Goal: Task Accomplishment & Management: Use online tool/utility

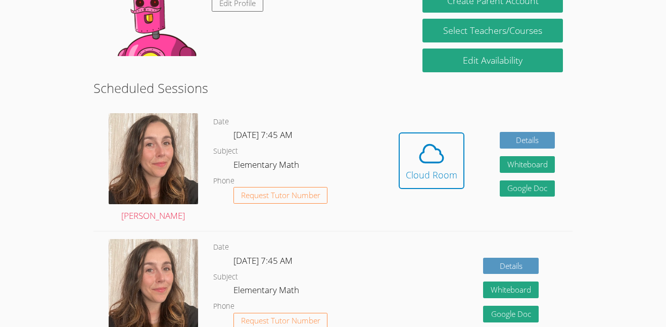
scroll to position [212, 0]
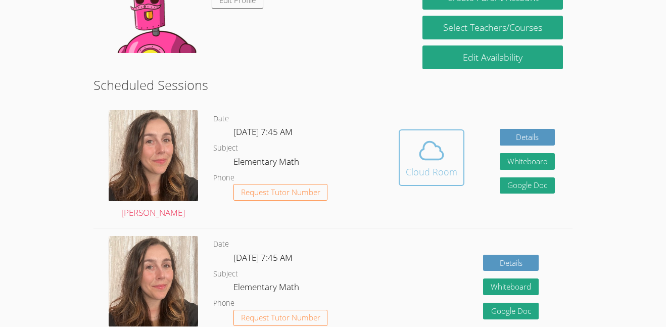
click at [430, 151] on icon at bounding box center [431, 150] width 28 height 28
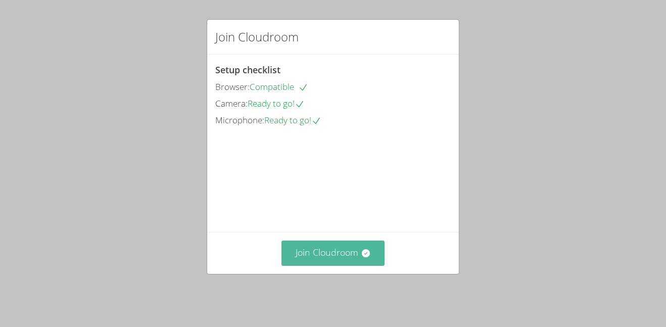
click at [338, 263] on button "Join Cloudroom" at bounding box center [333, 252] width 104 height 25
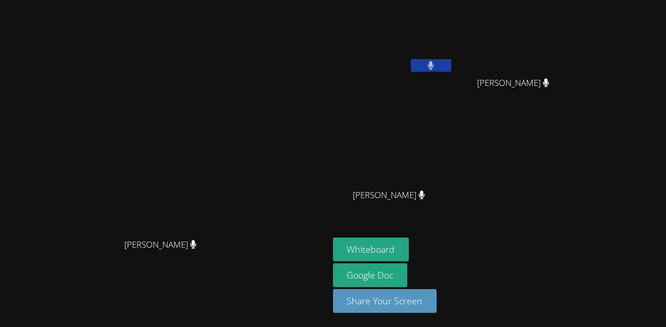
click at [451, 69] on button at bounding box center [431, 65] width 40 height 13
click at [451, 64] on button at bounding box center [431, 65] width 40 height 13
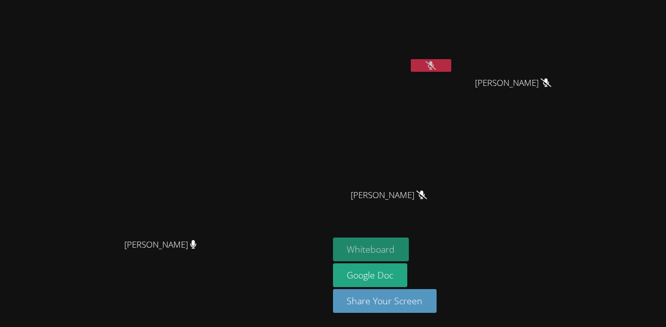
click at [409, 255] on button "Whiteboard" at bounding box center [371, 249] width 76 height 24
click at [451, 71] on button at bounding box center [431, 65] width 40 height 13
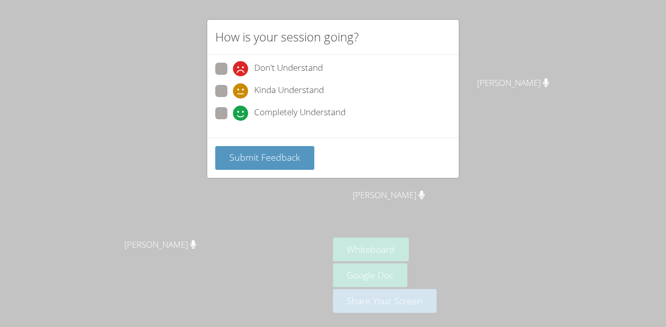
click at [264, 91] on span "Kinda Understand" at bounding box center [289, 90] width 70 height 15
click at [241, 91] on input "Kinda Understand" at bounding box center [237, 89] width 9 height 9
radio input "true"
click at [260, 154] on span "Submit Feedback" at bounding box center [264, 157] width 71 height 12
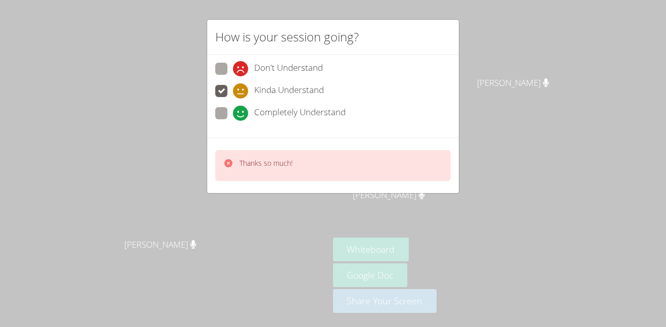
click at [544, 66] on div "How is your session going? Don't Understand Kinda Understand Completely Underst…" at bounding box center [333, 163] width 666 height 327
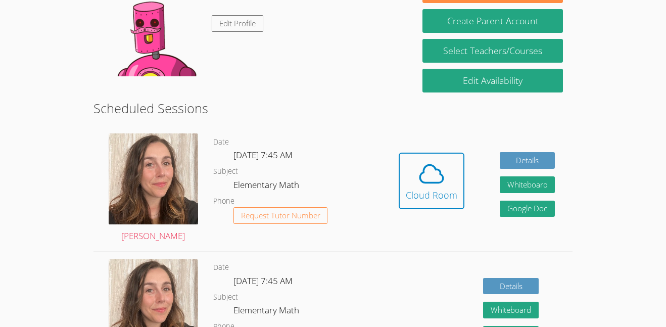
scroll to position [193, 0]
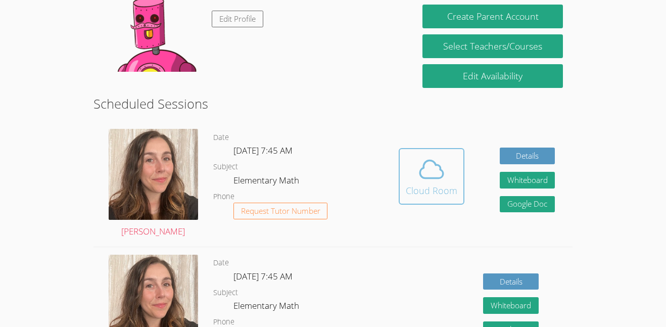
click at [427, 183] on div "Cloud Room" at bounding box center [432, 190] width 52 height 14
